Goal: Task Accomplishment & Management: Use online tool/utility

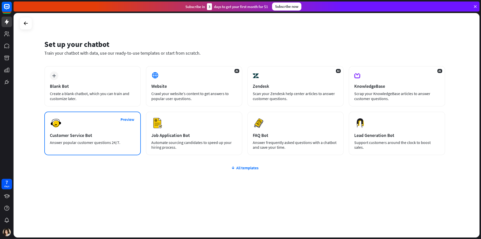
click at [101, 134] on div "Customer Service Bot" at bounding box center [92, 135] width 85 height 6
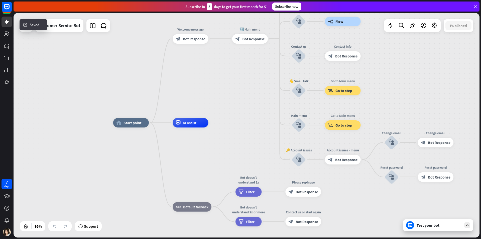
click at [191, 40] on span "Bot Response" at bounding box center [194, 38] width 22 height 5
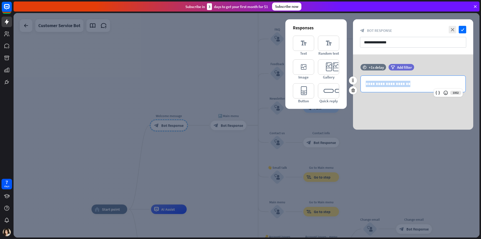
drag, startPoint x: 416, startPoint y: 84, endPoint x: 361, endPoint y: 84, distance: 54.6
click at [361, 84] on div "**********" at bounding box center [413, 84] width 105 height 16
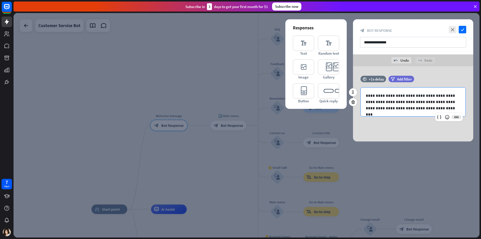
click at [410, 96] on p "**********" at bounding box center [413, 101] width 95 height 19
click at [424, 101] on p "**********" at bounding box center [413, 108] width 95 height 19
click at [439, 107] on p "**********" at bounding box center [413, 111] width 95 height 13
click at [410, 96] on p "**********" at bounding box center [413, 95] width 95 height 6
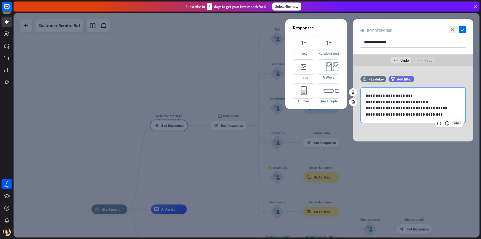
click at [393, 96] on p "**********" at bounding box center [413, 95] width 95 height 6
click at [461, 30] on icon "check" at bounding box center [463, 30] width 8 height 8
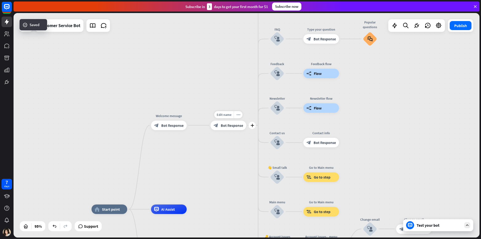
click at [228, 125] on span "Bot Response" at bounding box center [232, 125] width 22 height 5
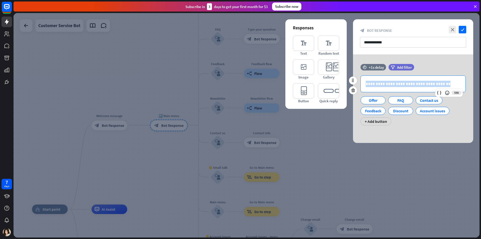
drag, startPoint x: 443, startPoint y: 85, endPoint x: 357, endPoint y: 86, distance: 86.0
click at [357, 86] on div "**********" at bounding box center [413, 100] width 120 height 50
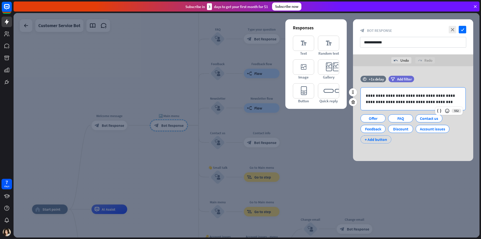
click at [381, 138] on div "+ Add button" at bounding box center [376, 139] width 31 height 8
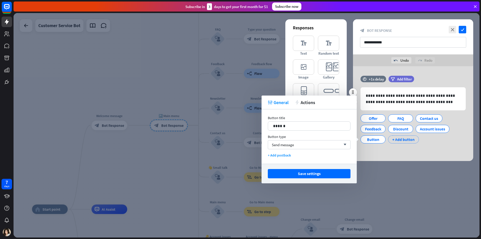
click at [410, 141] on div "+ Add button" at bounding box center [403, 139] width 31 height 8
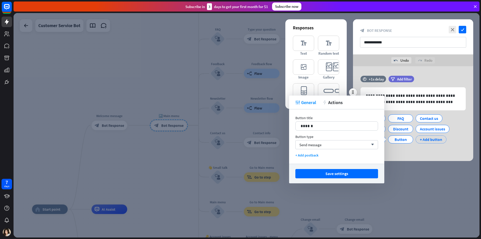
click at [430, 142] on div "+ Add button" at bounding box center [431, 139] width 31 height 8
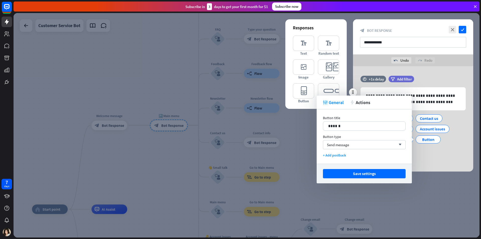
click at [429, 158] on div "**********" at bounding box center [413, 117] width 120 height 83
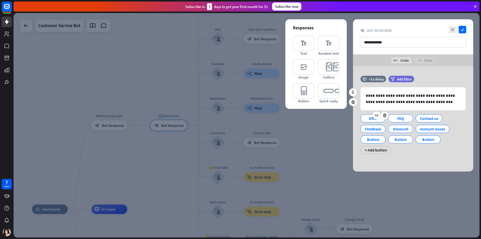
click at [372, 120] on div "Offer" at bounding box center [373, 119] width 17 height 8
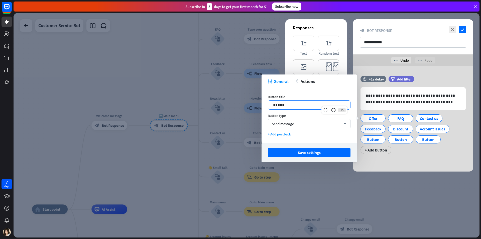
click at [297, 106] on p "*****" at bounding box center [309, 105] width 72 height 6
click at [333, 156] on button "Save settings" at bounding box center [309, 152] width 83 height 9
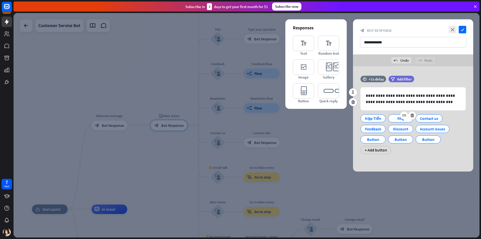
click at [393, 120] on div "FAQ" at bounding box center [401, 119] width 17 height 8
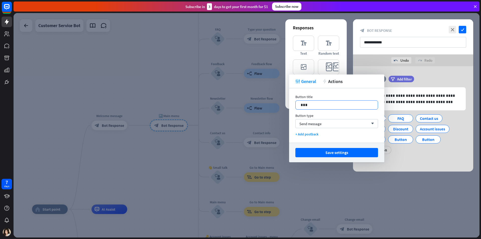
click at [325, 107] on p "***" at bounding box center [337, 105] width 72 height 6
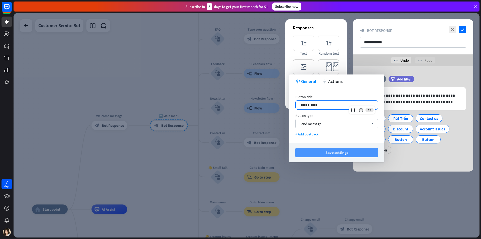
click at [342, 153] on button "Save settings" at bounding box center [337, 152] width 83 height 9
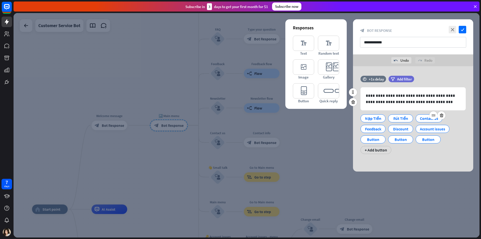
click at [421, 119] on div "Contact us" at bounding box center [429, 119] width 18 height 8
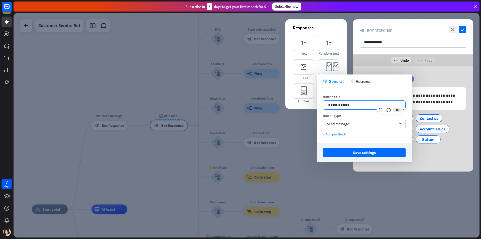
click at [350, 105] on p "**********" at bounding box center [364, 105] width 72 height 6
drag, startPoint x: 360, startPoint y: 148, endPoint x: 361, endPoint y: 153, distance: 5.5
click at [361, 153] on div "Save settings" at bounding box center [364, 153] width 95 height 20
drag, startPoint x: 361, startPoint y: 153, endPoint x: 375, endPoint y: 146, distance: 15.5
click at [361, 153] on button "Save settings" at bounding box center [364, 152] width 83 height 9
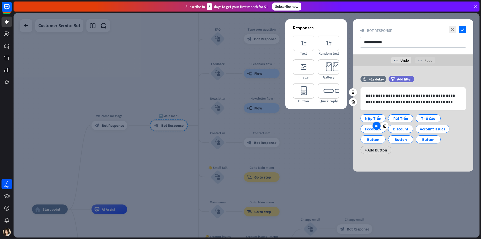
click at [375, 127] on icon at bounding box center [376, 126] width 5 height 5
click at [372, 129] on div "Feedback" at bounding box center [373, 129] width 17 height 8
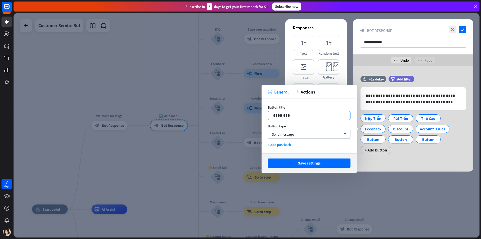
click at [303, 117] on p "********" at bounding box center [309, 115] width 72 height 6
click at [324, 164] on button "Save settings" at bounding box center [309, 162] width 83 height 9
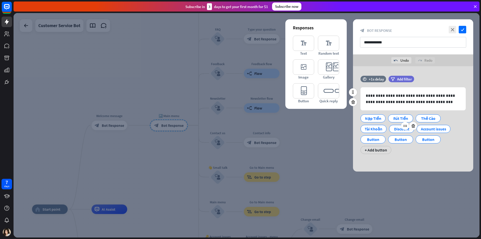
drag, startPoint x: 394, startPoint y: 129, endPoint x: 388, endPoint y: 131, distance: 6.2
click at [394, 129] on div "Discount" at bounding box center [402, 129] width 17 height 8
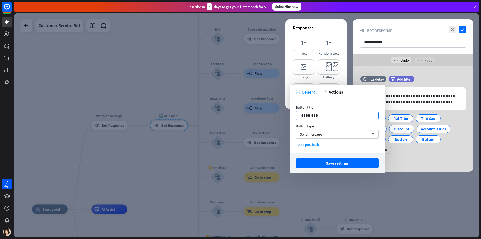
click at [323, 114] on p "********" at bounding box center [337, 115] width 72 height 6
click at [336, 165] on button "Save settings" at bounding box center [337, 162] width 83 height 9
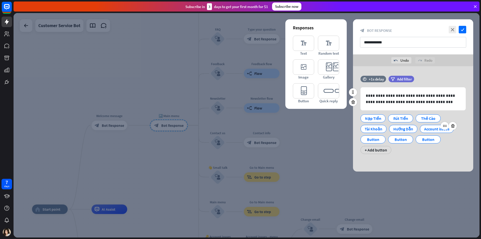
click at [430, 129] on div "Account issues" at bounding box center [436, 129] width 25 height 8
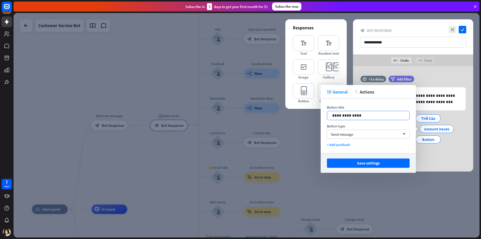
click at [360, 116] on p "**********" at bounding box center [368, 115] width 72 height 6
click at [368, 164] on button "Save settings" at bounding box center [368, 162] width 83 height 9
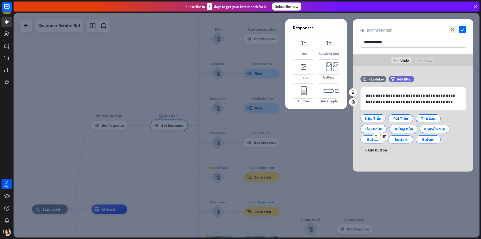
click at [373, 139] on div at bounding box center [381, 136] width 16 height 8
click at [369, 137] on div "Button" at bounding box center [373, 140] width 17 height 8
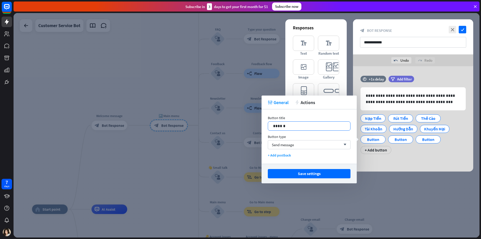
click at [304, 126] on p "******" at bounding box center [309, 126] width 72 height 6
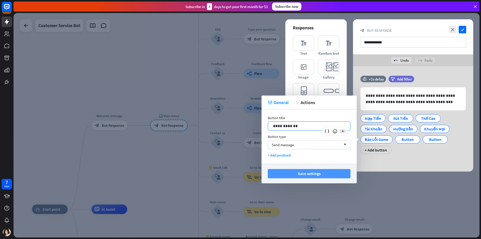
click at [290, 171] on button "Save settings" at bounding box center [309, 173] width 83 height 9
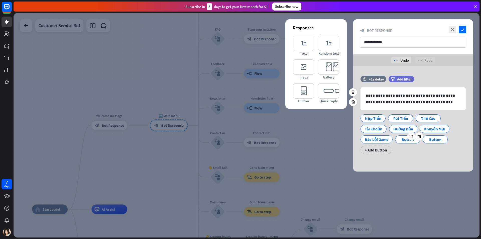
click at [403, 139] on div "Button" at bounding box center [408, 140] width 17 height 8
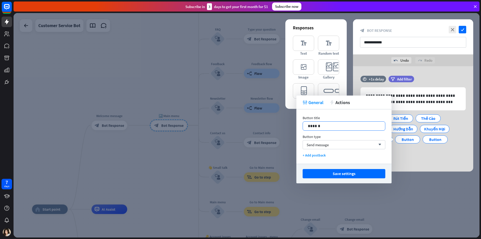
click at [332, 125] on p "******" at bounding box center [344, 126] width 72 height 6
click at [344, 175] on button "Save settings" at bounding box center [344, 173] width 83 height 9
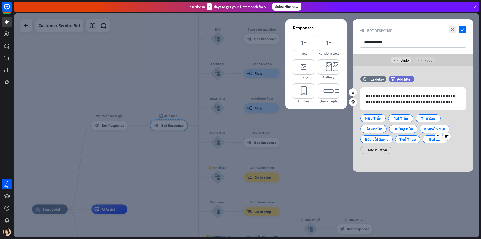
click at [435, 141] on div "Button" at bounding box center [435, 140] width 17 height 8
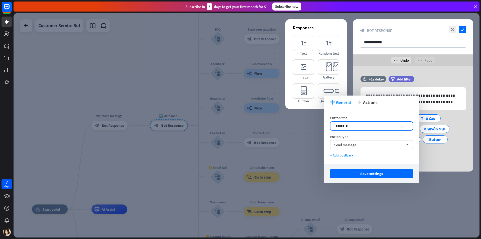
click at [358, 126] on p "******" at bounding box center [372, 126] width 72 height 6
click at [350, 174] on button "Save settings" at bounding box center [371, 173] width 83 height 9
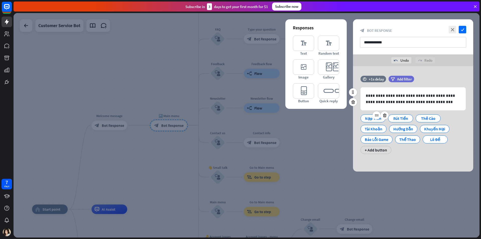
click at [370, 118] on div "Nạp Tiền" at bounding box center [373, 119] width 17 height 8
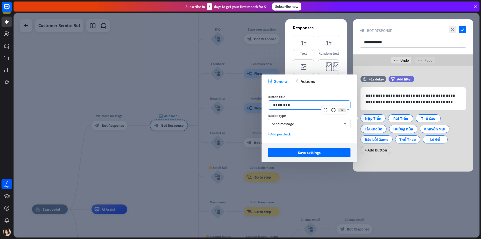
click at [298, 107] on p "********" at bounding box center [309, 105] width 72 height 6
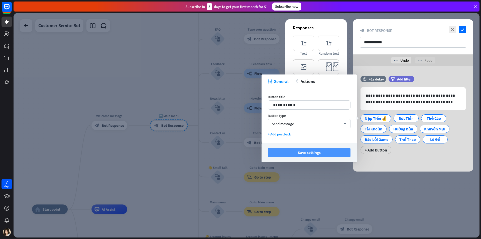
drag, startPoint x: 310, startPoint y: 153, endPoint x: 307, endPoint y: 151, distance: 3.5
click at [310, 153] on button "Save settings" at bounding box center [309, 152] width 83 height 9
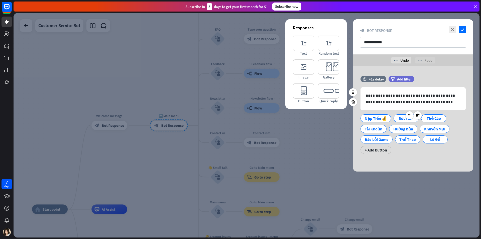
click at [401, 118] on div "Rút Tiền" at bounding box center [406, 119] width 17 height 8
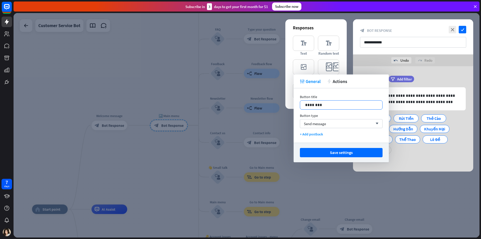
click at [333, 105] on p "********" at bounding box center [341, 105] width 72 height 6
click at [339, 155] on button "Save settings" at bounding box center [341, 152] width 83 height 9
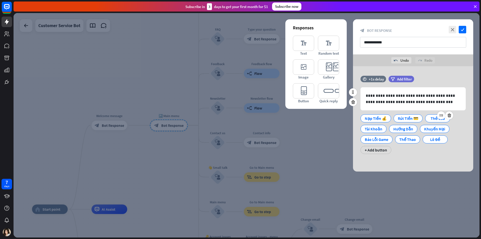
click at [431, 118] on div "Thẻ Cào" at bounding box center [438, 119] width 17 height 8
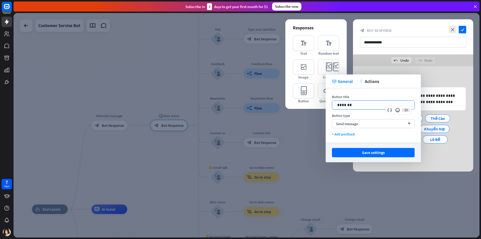
click at [364, 107] on p "*******" at bounding box center [373, 105] width 72 height 6
click at [364, 151] on button "Save settings" at bounding box center [373, 152] width 83 height 9
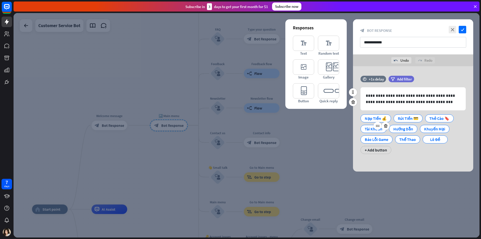
click at [376, 130] on div "Tài Khoản" at bounding box center [374, 129] width 18 height 8
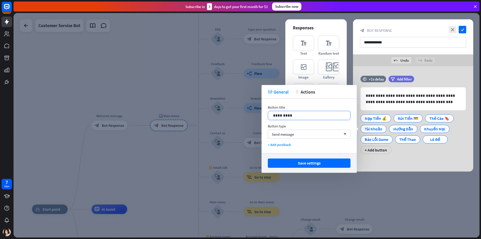
click at [301, 116] on p "*********" at bounding box center [309, 115] width 72 height 6
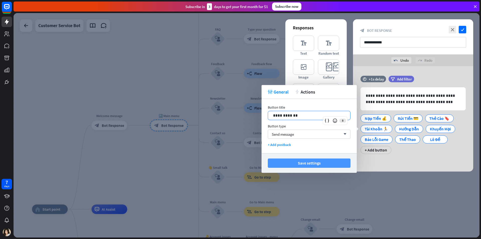
click at [307, 161] on button "Save settings" at bounding box center [309, 162] width 83 height 9
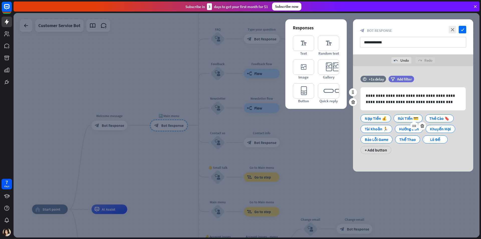
click at [405, 129] on div "Hướng Dẫn" at bounding box center [409, 129] width 20 height 8
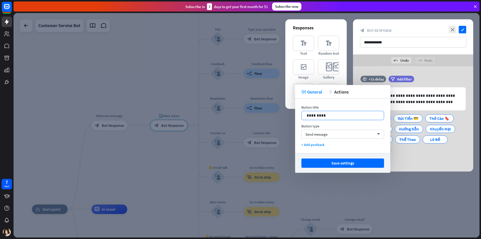
click at [344, 116] on p "*********" at bounding box center [343, 115] width 72 height 6
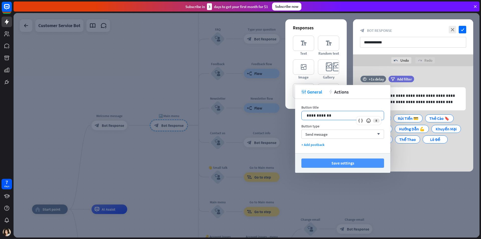
click at [333, 166] on button "Save settings" at bounding box center [343, 162] width 83 height 9
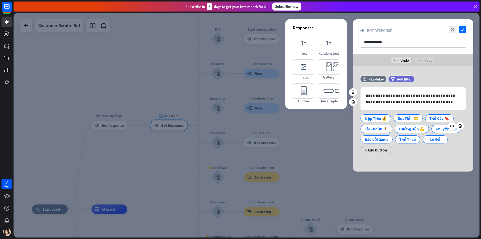
click at [440, 130] on div "Khuyến Mại" at bounding box center [446, 129] width 21 height 8
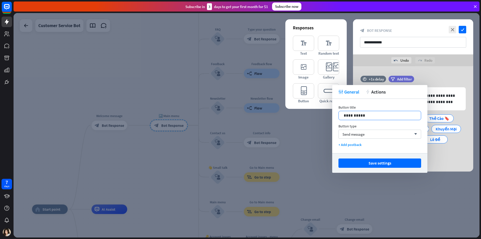
click at [387, 117] on p "**********" at bounding box center [380, 115] width 72 height 6
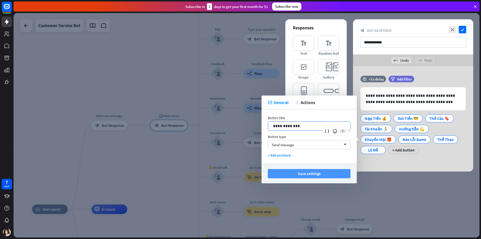
click at [296, 177] on button "Save settings" at bounding box center [309, 173] width 83 height 9
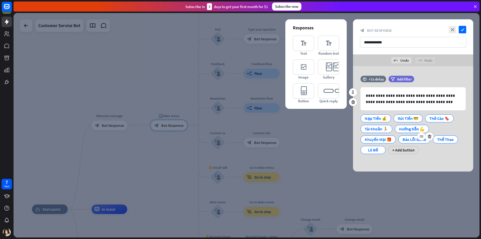
click at [411, 139] on div "Báo Lỗi Game" at bounding box center [415, 140] width 24 height 8
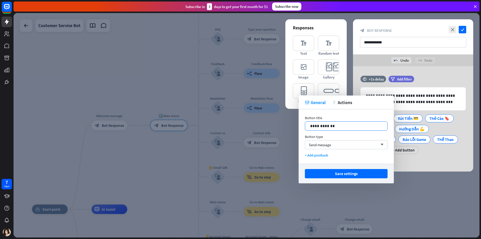
click at [343, 127] on p "**********" at bounding box center [346, 126] width 72 height 6
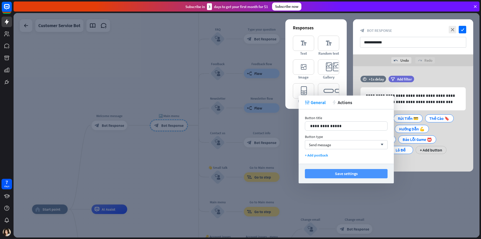
click at [352, 176] on button "Save settings" at bounding box center [346, 173] width 83 height 9
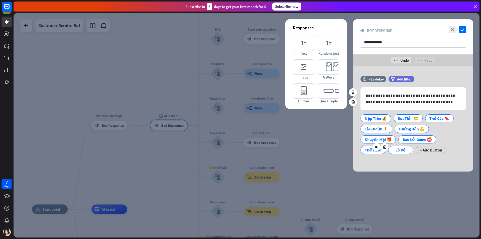
click at [370, 150] on div "Thể Thao" at bounding box center [373, 150] width 17 height 8
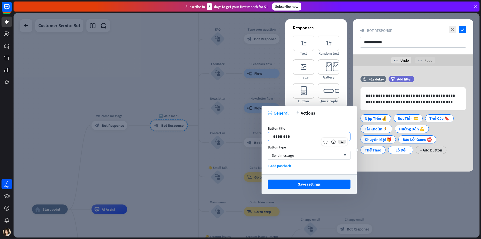
click at [304, 138] on p "********" at bounding box center [309, 136] width 72 height 6
click at [307, 188] on button "Save settings" at bounding box center [309, 183] width 83 height 9
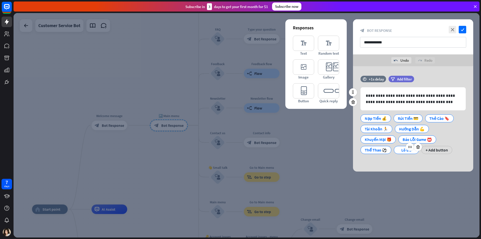
click at [398, 150] on div "Lô Đề" at bounding box center [406, 150] width 17 height 8
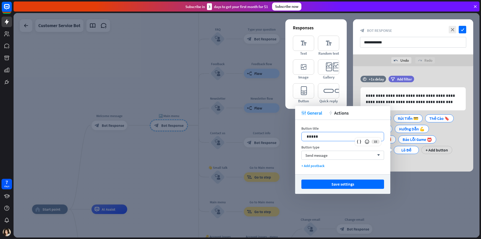
click at [335, 136] on p "*****" at bounding box center [343, 136] width 72 height 6
click at [357, 191] on div "Save settings" at bounding box center [342, 184] width 95 height 20
click at [355, 185] on button "Save settings" at bounding box center [343, 183] width 83 height 9
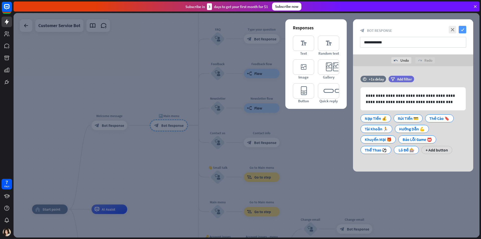
click at [462, 34] on div "**********" at bounding box center [413, 36] width 120 height 35
click at [462, 32] on icon "check" at bounding box center [463, 30] width 8 height 8
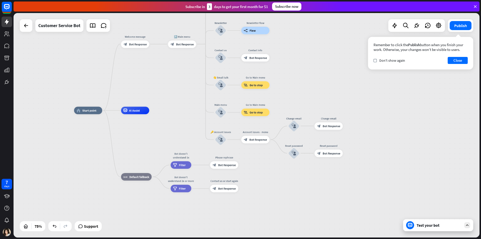
drag, startPoint x: 169, startPoint y: 150, endPoint x: 189, endPoint y: 50, distance: 101.4
click at [189, 51] on div "home_2 Start point Welcome message block_bot_response Bot Response 🔙 Main menu …" at bounding box center [247, 125] width 466 height 224
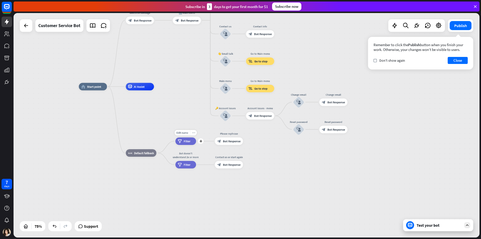
click at [194, 132] on icon "more_horiz" at bounding box center [193, 132] width 3 height 3
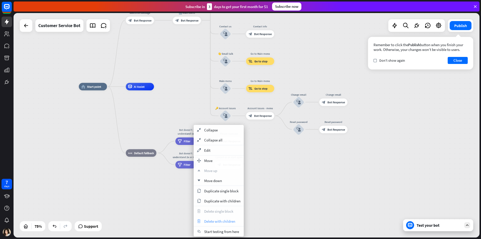
click at [230, 221] on span "Delete with children" at bounding box center [219, 221] width 31 height 5
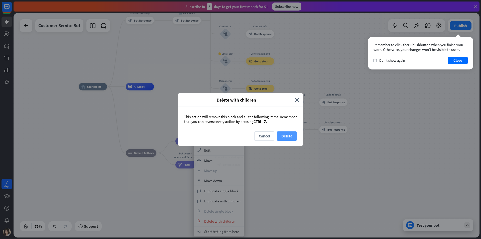
click at [283, 138] on button "Delete" at bounding box center [287, 135] width 20 height 9
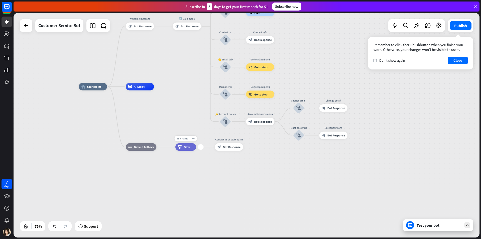
click at [193, 139] on icon "more_horiz" at bounding box center [193, 138] width 3 height 3
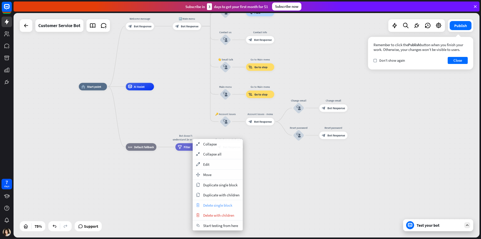
click at [225, 206] on span "Delete single block" at bounding box center [217, 205] width 29 height 5
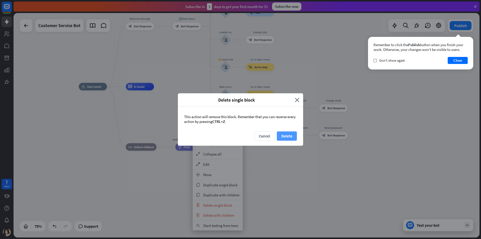
click at [294, 137] on button "Delete" at bounding box center [287, 135] width 20 height 9
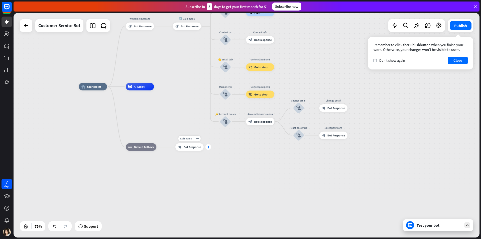
click at [208, 148] on icon "plus" at bounding box center [208, 147] width 3 height 3
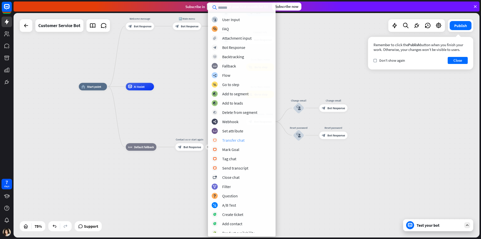
click at [224, 142] on div "Transfer chat" at bounding box center [233, 140] width 22 height 5
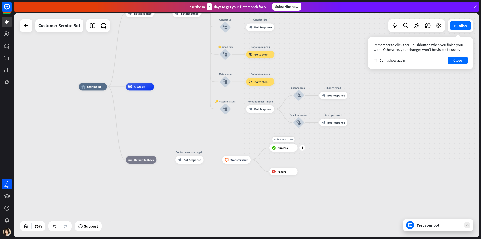
click at [293, 139] on icon "more_horiz" at bounding box center [291, 139] width 3 height 3
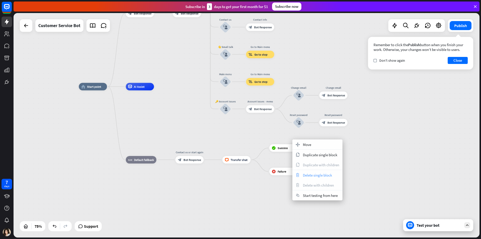
click at [319, 175] on span "Delete single block" at bounding box center [317, 175] width 29 height 5
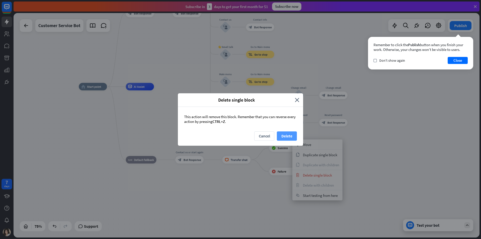
click at [288, 135] on button "Delete" at bounding box center [287, 135] width 20 height 9
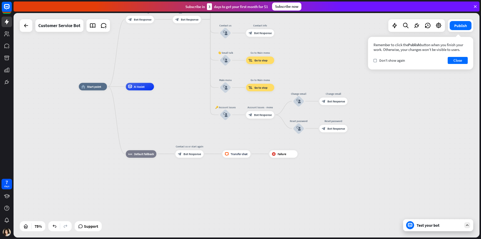
click at [458, 59] on button "Close" at bounding box center [458, 60] width 20 height 7
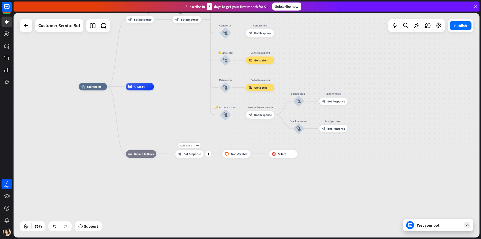
click at [190, 146] on span "Edit name" at bounding box center [186, 146] width 12 height 4
type input "*"
click at [195, 153] on div "home_2 Start point Welcome message block_bot_response Bot Response 🔙 Main menu …" at bounding box center [247, 125] width 466 height 224
click at [194, 155] on span "Bot Response" at bounding box center [192, 154] width 18 height 4
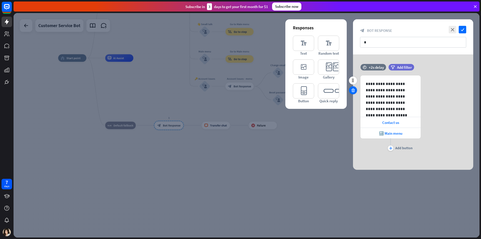
click at [354, 92] on icon at bounding box center [353, 90] width 5 height 5
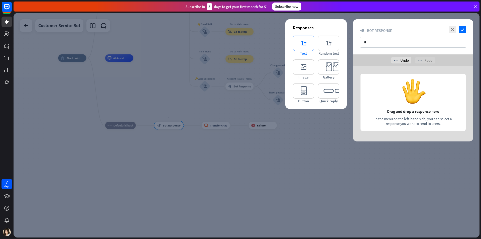
click at [306, 46] on icon "editor_text" at bounding box center [303, 43] width 21 height 15
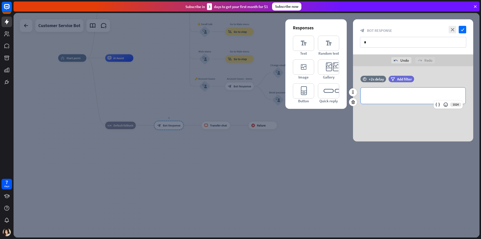
click at [377, 95] on p "**********" at bounding box center [413, 95] width 95 height 6
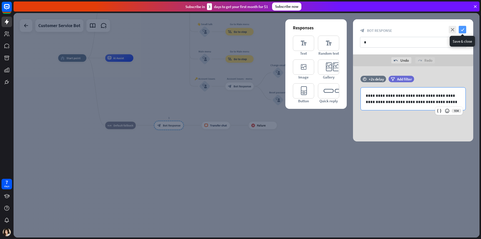
click at [463, 28] on icon "check" at bounding box center [463, 30] width 8 height 8
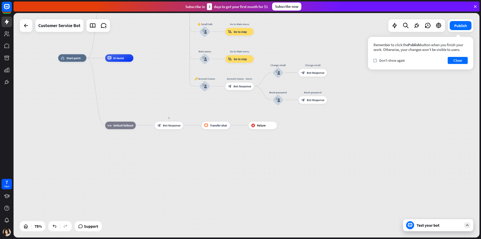
drag, startPoint x: 143, startPoint y: 88, endPoint x: 183, endPoint y: 138, distance: 64.0
click at [184, 138] on div "home_2 Start point Welcome message block_bot_response Bot Response 🔙 Main menu …" at bounding box center [233, 142] width 350 height 168
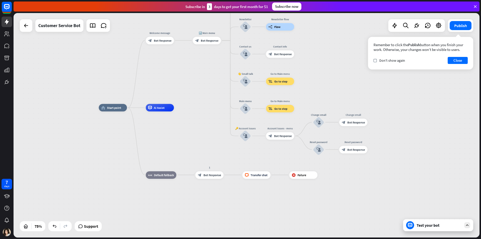
drag, startPoint x: 216, startPoint y: 77, endPoint x: 205, endPoint y: 99, distance: 24.0
click at [205, 99] on div "home_2 Start point Welcome message block_bot_response Bot Response 🔙 Main menu …" at bounding box center [247, 125] width 466 height 224
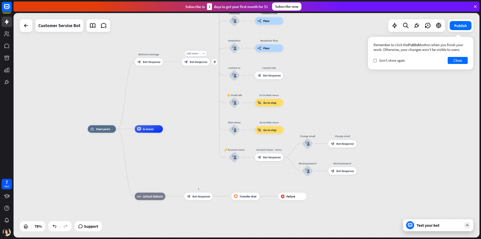
click at [199, 60] on span "Bot Response" at bounding box center [199, 62] width 18 height 4
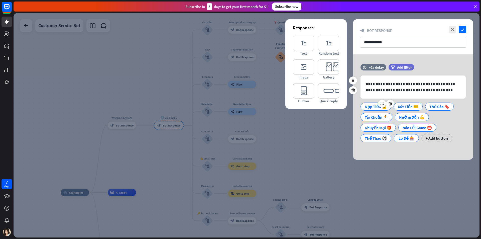
click at [371, 107] on div "Nạp Tiền 💰" at bounding box center [376, 107] width 22 height 8
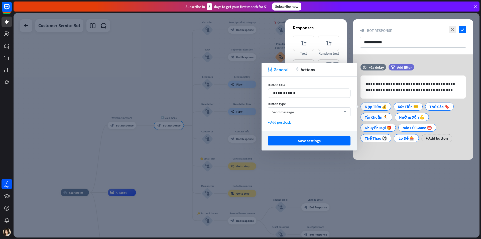
click at [318, 113] on div "Send message arrow_down" at bounding box center [309, 111] width 83 height 9
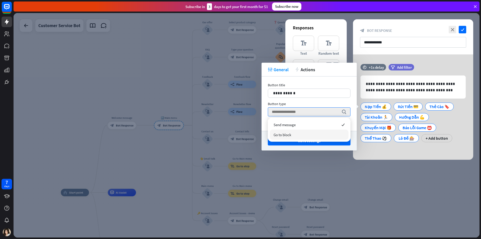
click at [300, 132] on div "Go to block" at bounding box center [309, 135] width 79 height 10
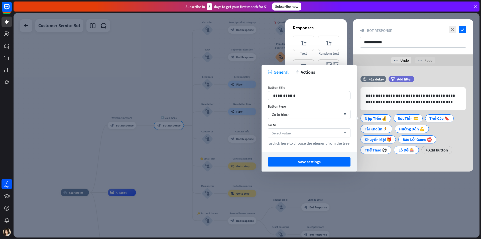
click at [293, 130] on div "Select value arrow_down" at bounding box center [309, 132] width 83 height 9
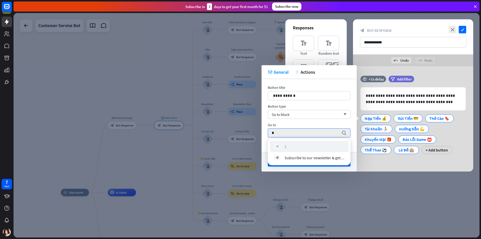
type input "*"
click at [289, 148] on div "block_bot_response 1" at bounding box center [309, 146] width 70 height 6
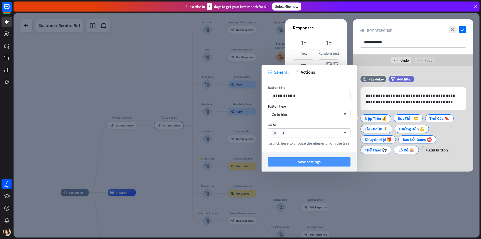
click at [308, 161] on button "Save settings" at bounding box center [309, 161] width 83 height 9
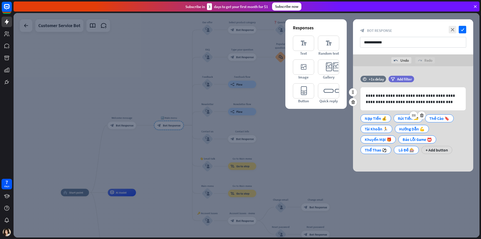
click at [405, 118] on div "Rút Tiền 💳" at bounding box center [408, 119] width 21 height 8
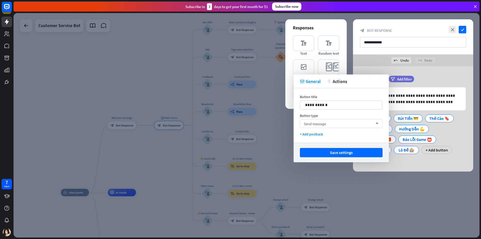
drag, startPoint x: 330, startPoint y: 123, endPoint x: 325, endPoint y: 129, distance: 8.0
click at [330, 123] on div "Send message arrow_down" at bounding box center [341, 123] width 83 height 9
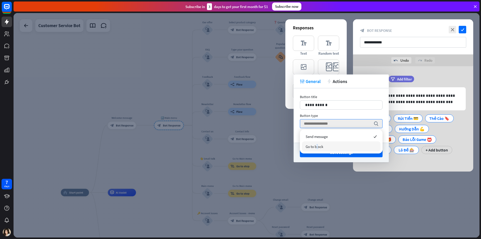
click at [317, 145] on span "Go to block" at bounding box center [315, 146] width 18 height 5
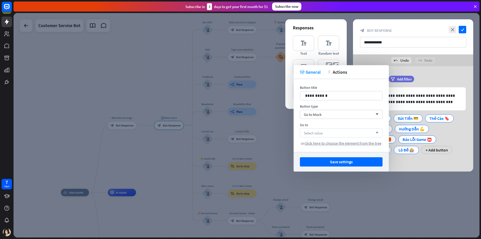
click at [327, 132] on div "Select value arrow_down" at bounding box center [341, 132] width 83 height 9
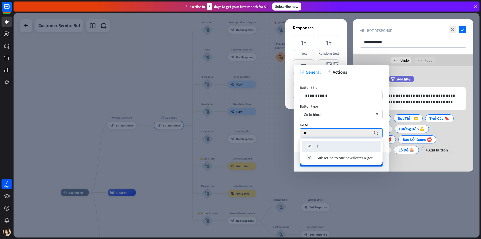
type input "*"
click at [322, 144] on div "block_bot_response 1" at bounding box center [341, 146] width 70 height 6
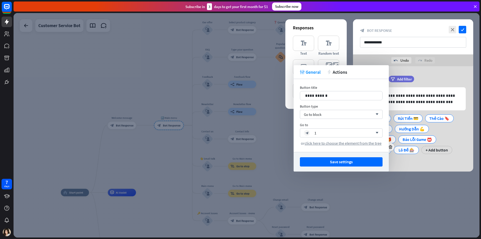
drag, startPoint x: 338, startPoint y: 161, endPoint x: 377, endPoint y: 146, distance: 41.8
click at [338, 161] on button "Save settings" at bounding box center [341, 161] width 83 height 9
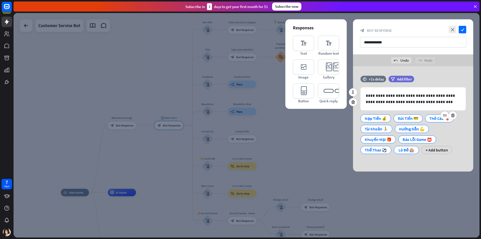
click at [436, 119] on div "Thẻ Cào 🔖" at bounding box center [440, 119] width 20 height 8
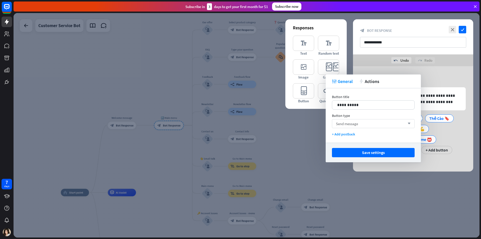
click at [362, 122] on div "Send message arrow_down" at bounding box center [373, 123] width 83 height 9
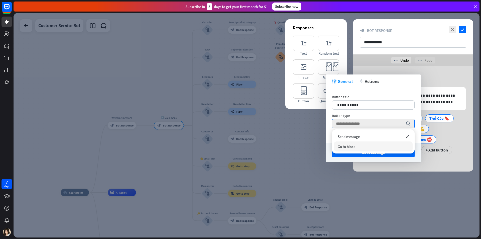
click at [348, 147] on span "Go to block" at bounding box center [347, 146] width 18 height 5
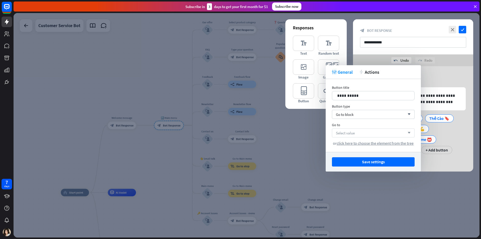
click at [353, 133] on span "Select value" at bounding box center [345, 133] width 19 height 5
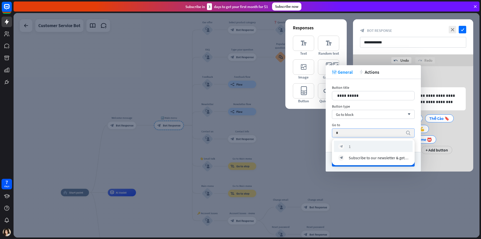
type input "*"
click at [351, 143] on div "block_bot_response 1" at bounding box center [373, 146] width 79 height 11
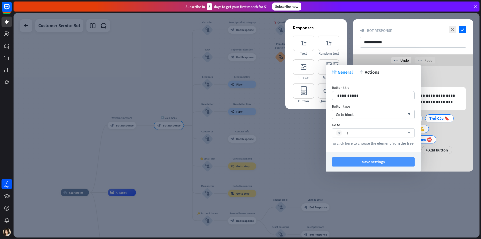
click at [366, 161] on button "Save settings" at bounding box center [373, 161] width 83 height 9
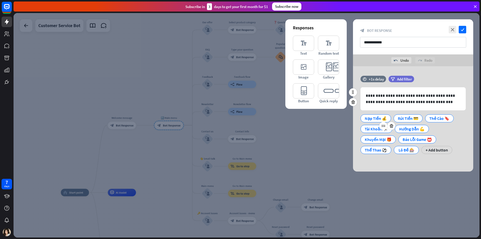
click at [362, 126] on div "Tài Khoản 🏃" at bounding box center [377, 129] width 32 height 8
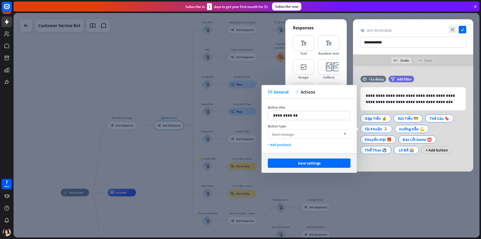
click at [320, 137] on div "Send message arrow_down" at bounding box center [309, 134] width 83 height 9
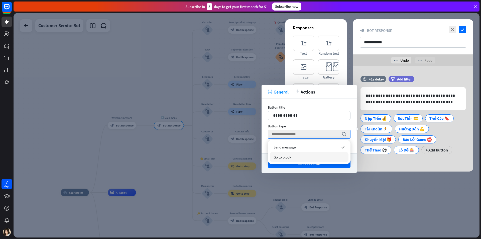
click at [302, 155] on div "Go to block" at bounding box center [309, 157] width 79 height 10
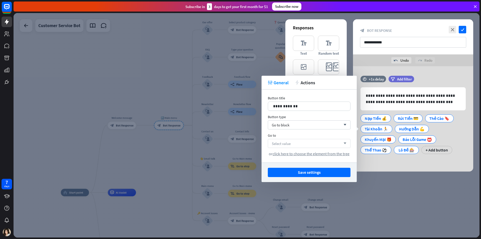
click at [305, 144] on div "Select value arrow_down" at bounding box center [309, 143] width 83 height 9
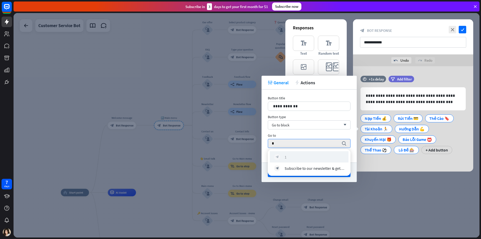
type input "*"
click at [300, 155] on div "block_bot_response 1" at bounding box center [309, 157] width 70 height 6
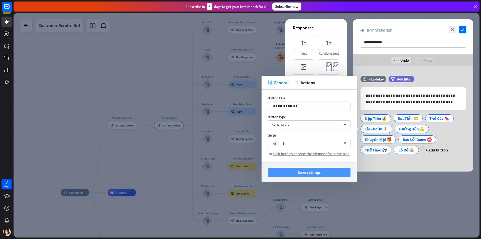
click at [319, 171] on button "Save settings" at bounding box center [309, 172] width 83 height 9
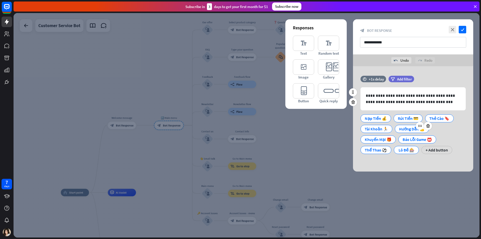
click at [405, 130] on div "Hướng Dẫn 💪" at bounding box center [412, 129] width 26 height 8
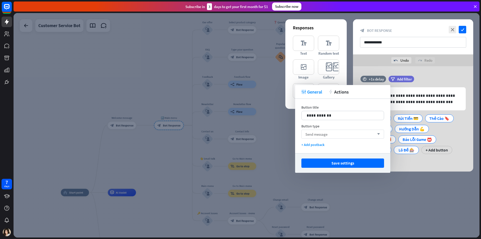
click at [336, 135] on div "Send message arrow_down" at bounding box center [343, 134] width 83 height 9
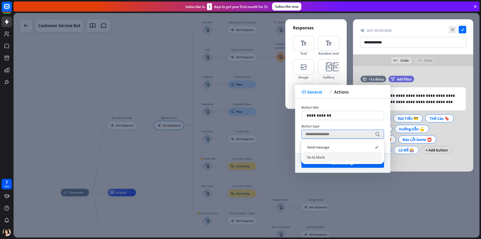
click at [327, 155] on div "Go to block" at bounding box center [343, 157] width 79 height 10
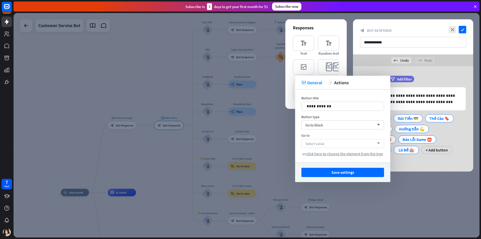
click at [333, 141] on div "Select value arrow_down" at bounding box center [343, 143] width 83 height 9
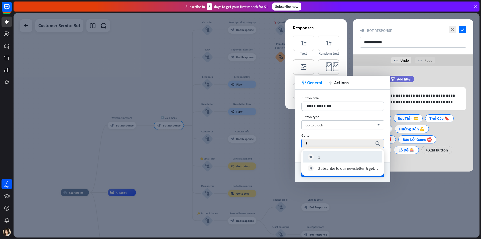
type input "*"
click at [328, 154] on div "block_bot_response 1" at bounding box center [343, 157] width 70 height 6
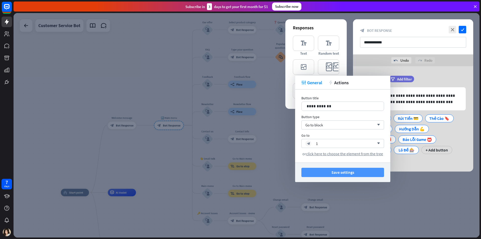
click at [346, 171] on button "Save settings" at bounding box center [343, 172] width 83 height 9
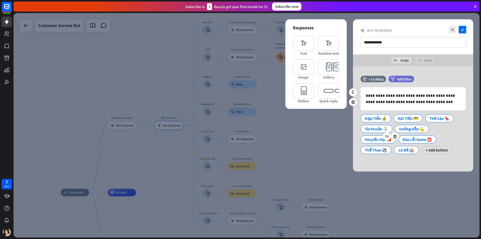
click at [369, 139] on div "Khuyến Mại 🎁" at bounding box center [378, 140] width 27 height 8
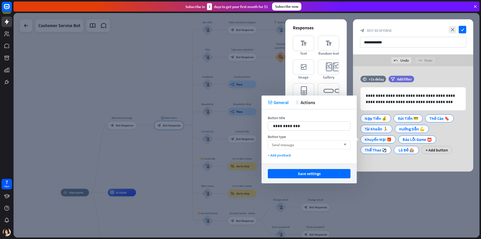
click at [315, 142] on div "Send message arrow_down" at bounding box center [309, 144] width 83 height 9
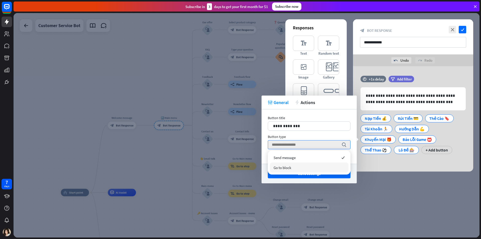
click at [298, 163] on div "Go to block" at bounding box center [309, 167] width 79 height 10
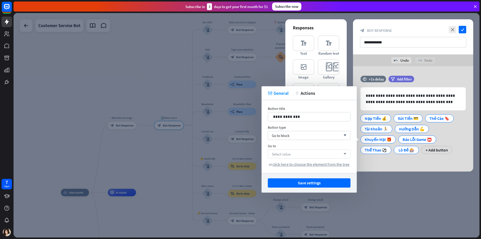
click at [300, 155] on div "Select value arrow_down" at bounding box center [309, 153] width 83 height 9
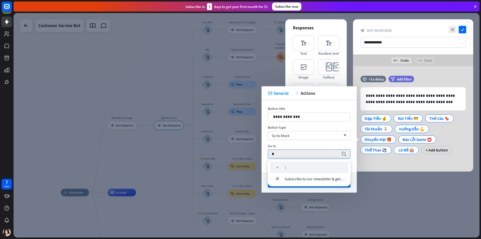
type input "*"
click at [292, 165] on div "block_bot_response 1" at bounding box center [309, 167] width 70 height 6
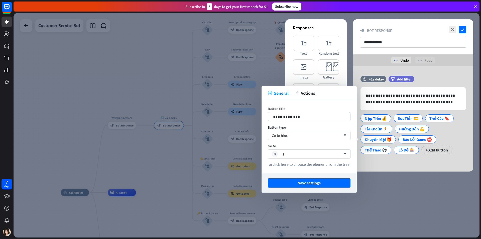
click at [319, 183] on button "Save settings" at bounding box center [309, 182] width 83 height 9
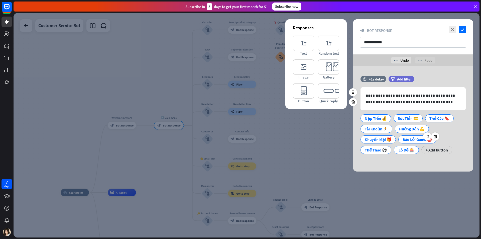
click at [402, 138] on div "Báo Lỗi Game 📛" at bounding box center [418, 139] width 38 height 8
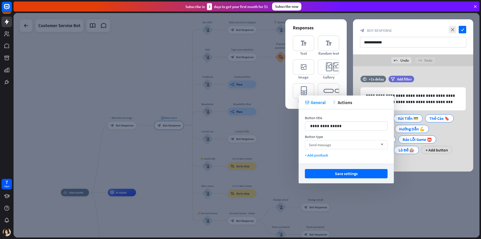
click at [328, 145] on span "Send message" at bounding box center [320, 144] width 22 height 5
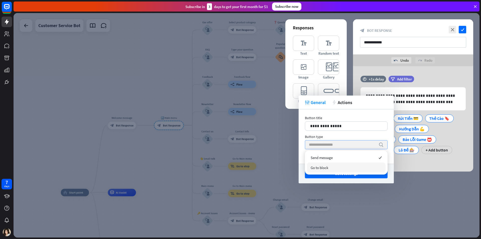
click at [321, 165] on span "Go to block" at bounding box center [320, 167] width 18 height 5
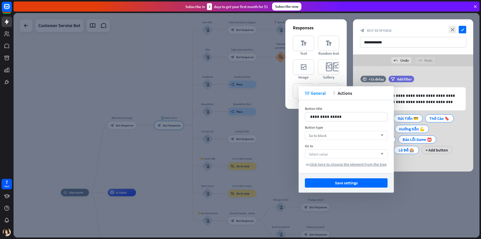
click at [329, 154] on div "Select value arrow_down" at bounding box center [346, 153] width 83 height 9
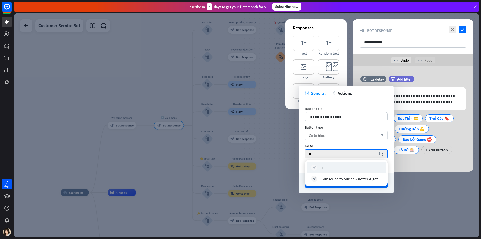
type input "*"
click at [327, 169] on div "block_bot_response 1" at bounding box center [346, 167] width 70 height 6
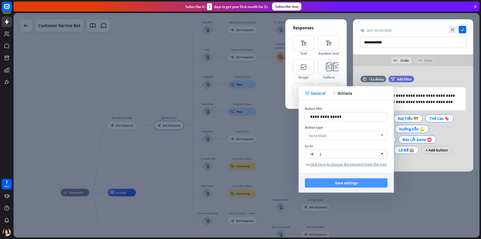
click at [339, 182] on button "Save settings" at bounding box center [346, 182] width 83 height 9
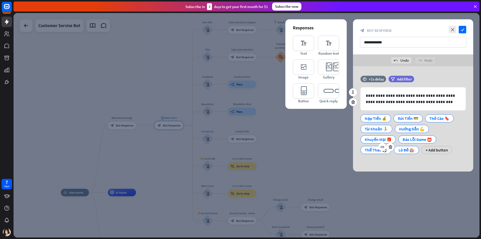
click at [372, 152] on div "Thể Thao ️⚽" at bounding box center [376, 150] width 22 height 8
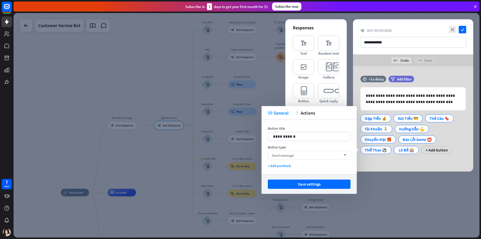
click at [318, 155] on div "Send message arrow_down" at bounding box center [309, 155] width 83 height 9
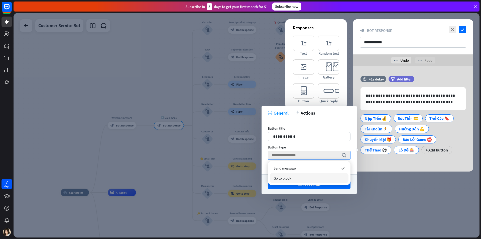
click at [296, 177] on div "Go to block" at bounding box center [309, 178] width 79 height 10
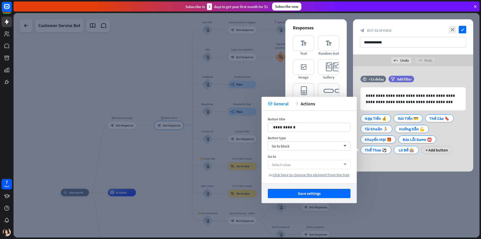
click at [315, 164] on div "Select value arrow_down" at bounding box center [309, 164] width 83 height 9
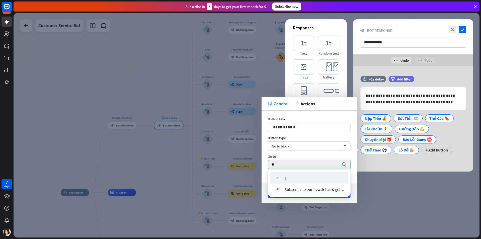
type input "*"
drag, startPoint x: 301, startPoint y: 175, endPoint x: 311, endPoint y: 183, distance: 12.3
click at [301, 176] on div "block_bot_response 1" at bounding box center [309, 178] width 70 height 6
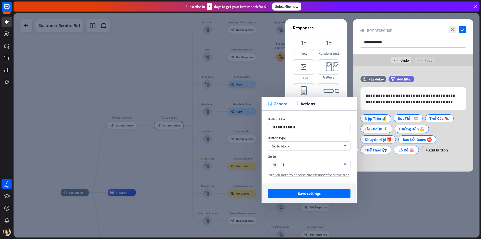
drag, startPoint x: 316, startPoint y: 191, endPoint x: 324, endPoint y: 187, distance: 8.5
click at [316, 192] on button "Save settings" at bounding box center [309, 193] width 83 height 9
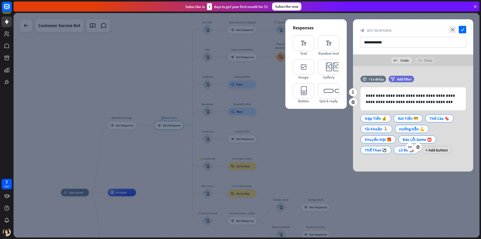
drag, startPoint x: 400, startPoint y: 149, endPoint x: 395, endPoint y: 150, distance: 4.8
click at [400, 149] on div "Lô Đề 🎰" at bounding box center [406, 150] width 17 height 8
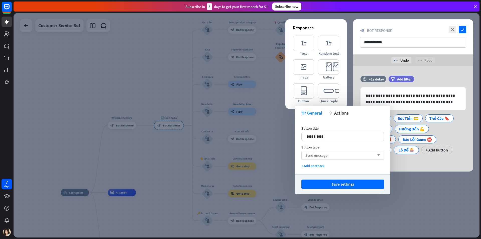
click at [325, 155] on span "Send message" at bounding box center [317, 155] width 22 height 5
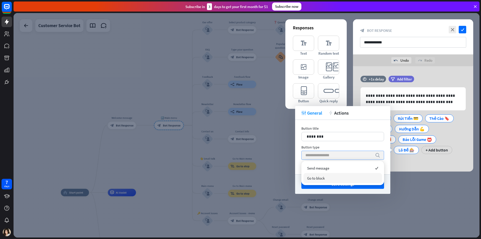
click at [322, 176] on span "Go to block" at bounding box center [316, 178] width 18 height 5
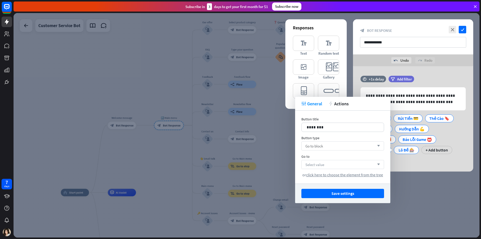
click at [326, 163] on div "Select value arrow_down" at bounding box center [343, 164] width 83 height 9
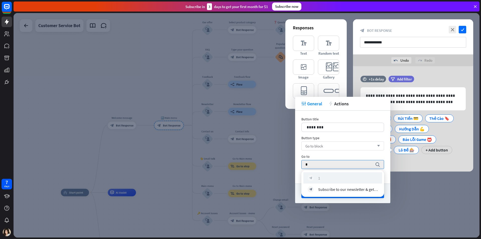
type input "*"
click at [323, 176] on div "block_bot_response 1" at bounding box center [343, 178] width 70 height 6
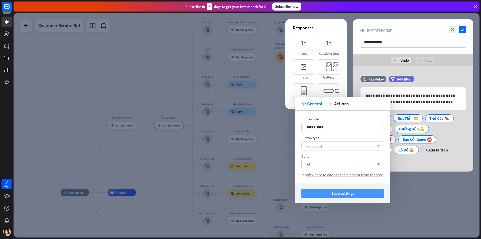
click at [342, 193] on button "Save settings" at bounding box center [343, 193] width 83 height 9
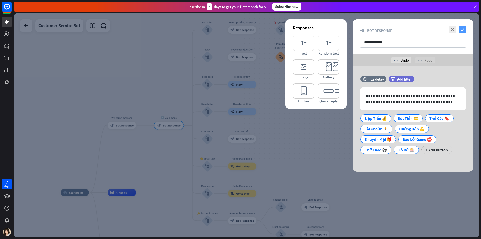
click at [463, 30] on icon "check" at bounding box center [463, 30] width 8 height 8
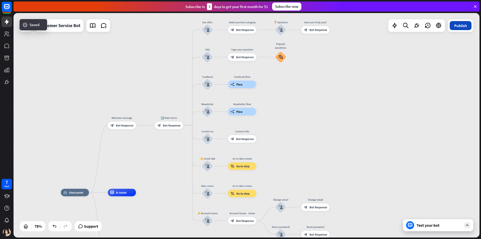
click at [458, 29] on button "Publish" at bounding box center [461, 25] width 22 height 9
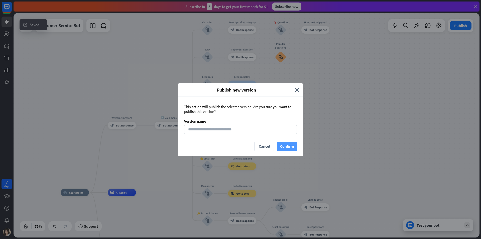
click at [288, 145] on button "Confirm" at bounding box center [287, 146] width 20 height 9
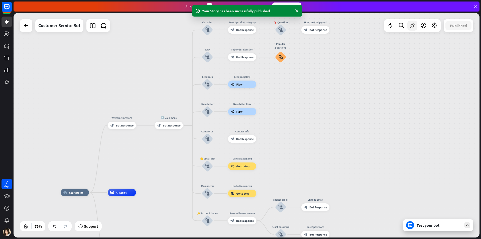
click at [413, 26] on icon at bounding box center [412, 25] width 7 height 7
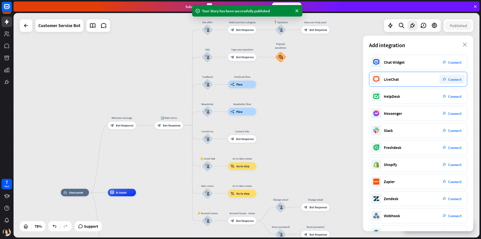
click at [448, 77] on span "Connect" at bounding box center [454, 79] width 13 height 5
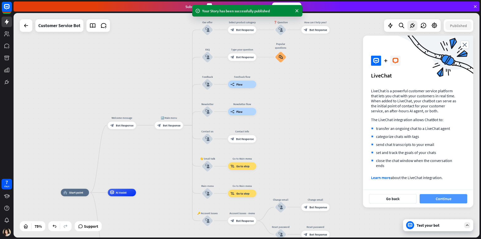
click at [445, 198] on button "Continue" at bounding box center [444, 198] width 48 height 9
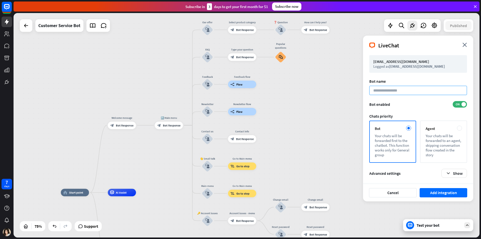
click at [397, 91] on input at bounding box center [418, 90] width 98 height 9
type input "**********"
click at [434, 194] on button "Add integration" at bounding box center [444, 192] width 48 height 9
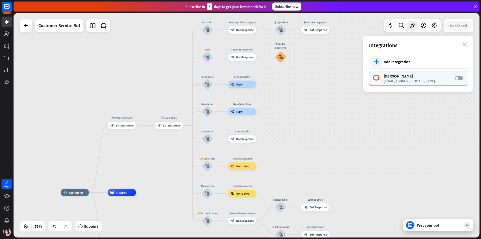
click at [458, 79] on span at bounding box center [457, 78] width 3 height 3
click at [425, 79] on div "[EMAIL_ADDRESS][DOMAIN_NAME]" at bounding box center [417, 81] width 66 height 5
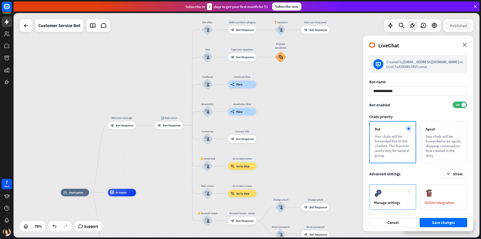
click at [406, 200] on div "Manage settings" at bounding box center [392, 196] width 47 height 25
